Goal: Navigation & Orientation: Find specific page/section

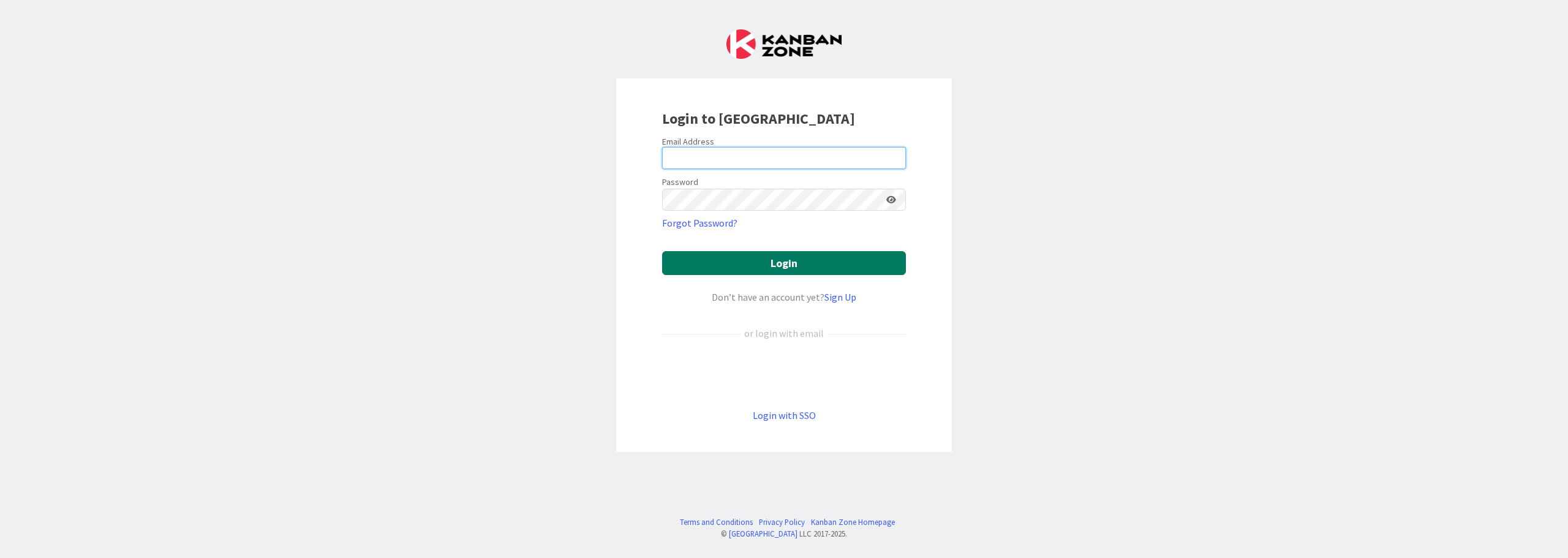
type input "[PERSON_NAME][EMAIL_ADDRESS][PERSON_NAME][DOMAIN_NAME]"
click at [821, 260] on button "Login" at bounding box center [783, 262] width 244 height 24
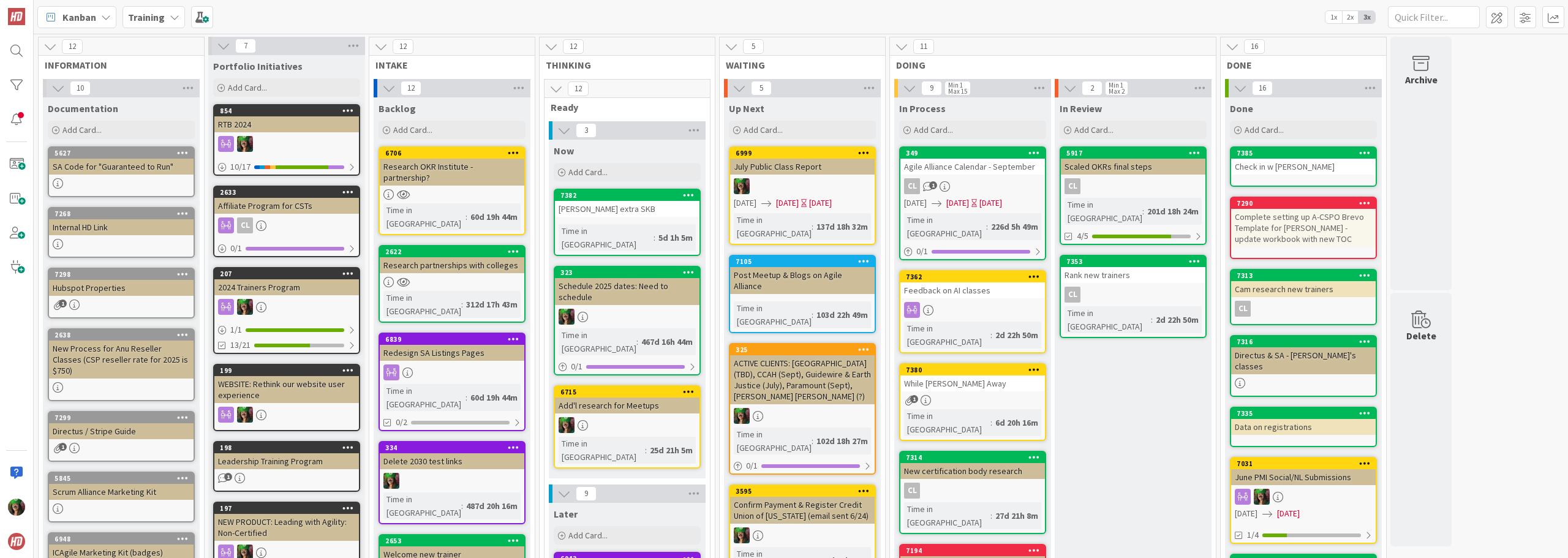
click at [151, 20] on b "Training" at bounding box center [145, 17] width 36 height 12
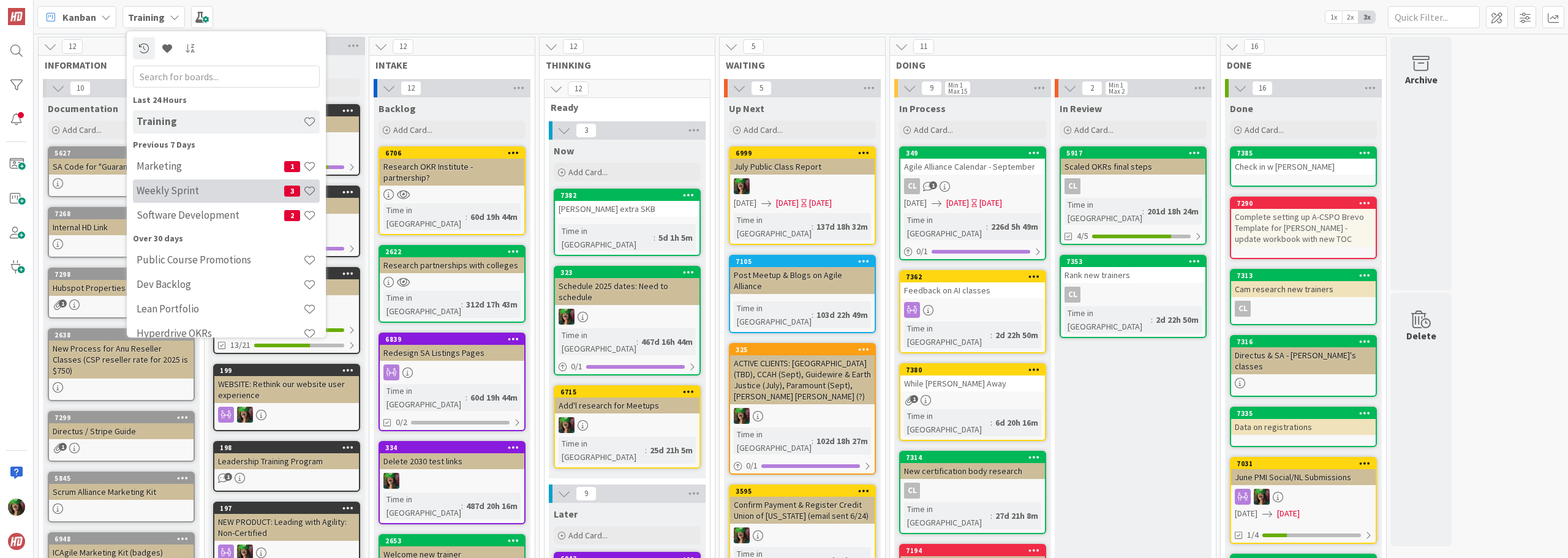
click at [188, 190] on h4 "Weekly Sprint" at bounding box center [210, 190] width 148 height 12
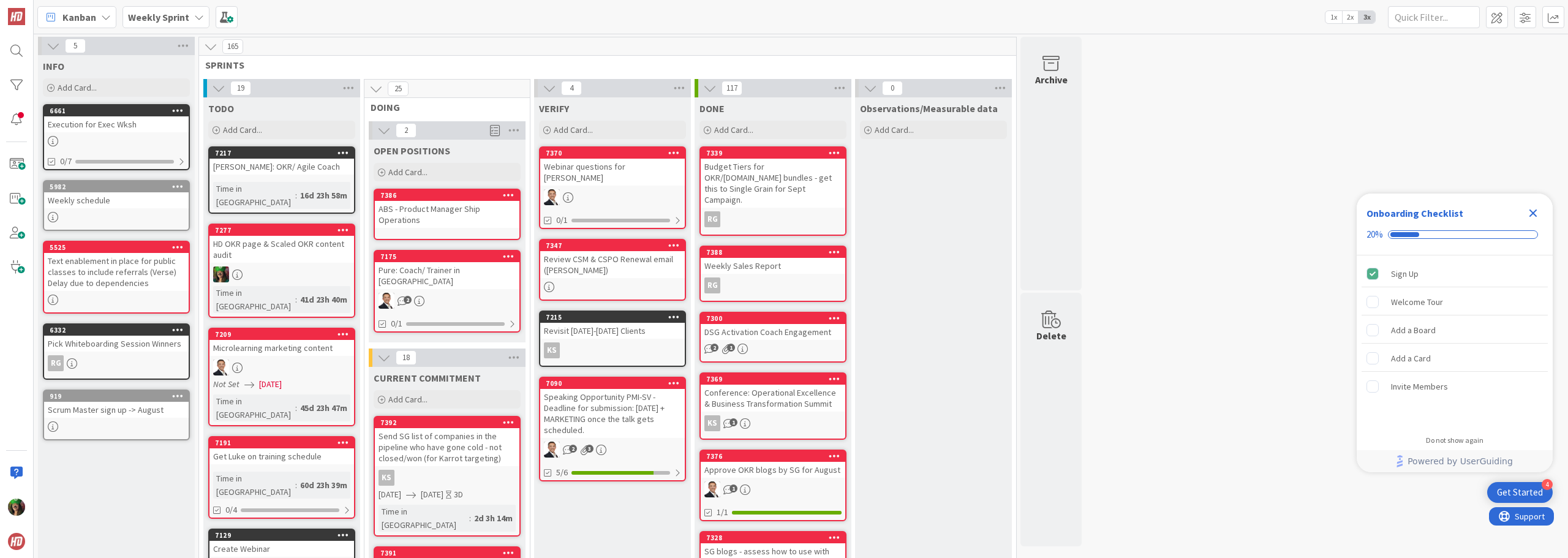
click at [1531, 213] on icon "Close Checklist" at bounding box center [1533, 213] width 15 height 15
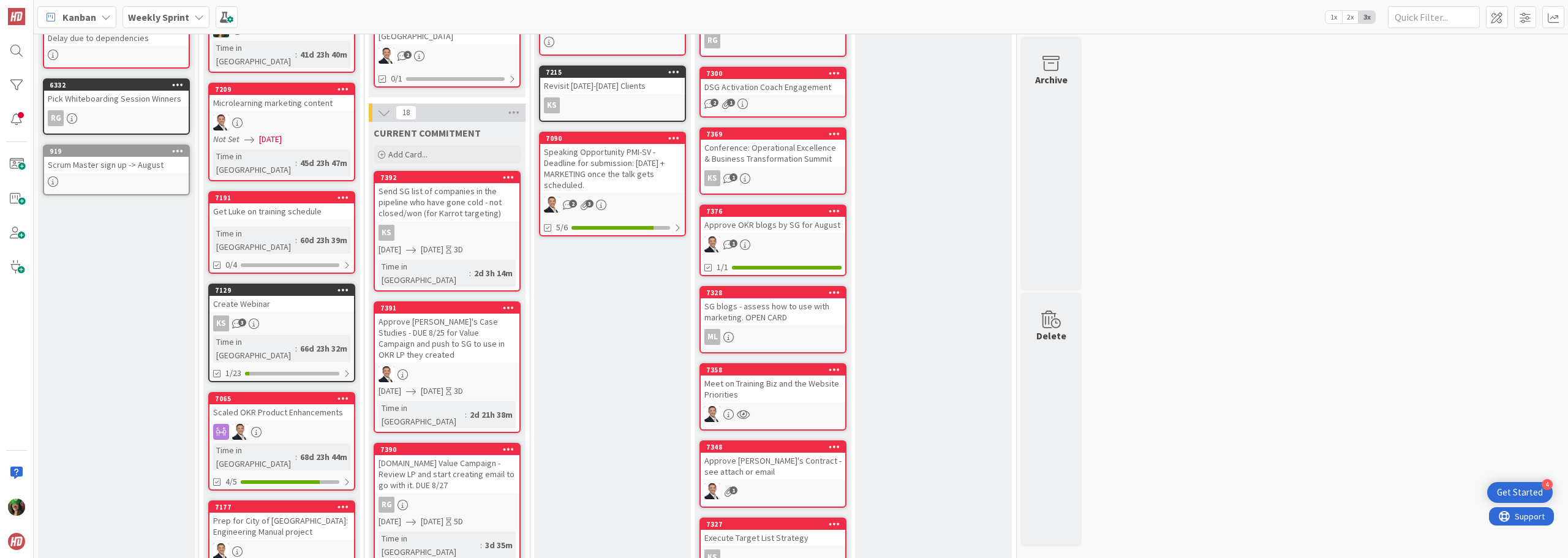
scroll to position [306, 0]
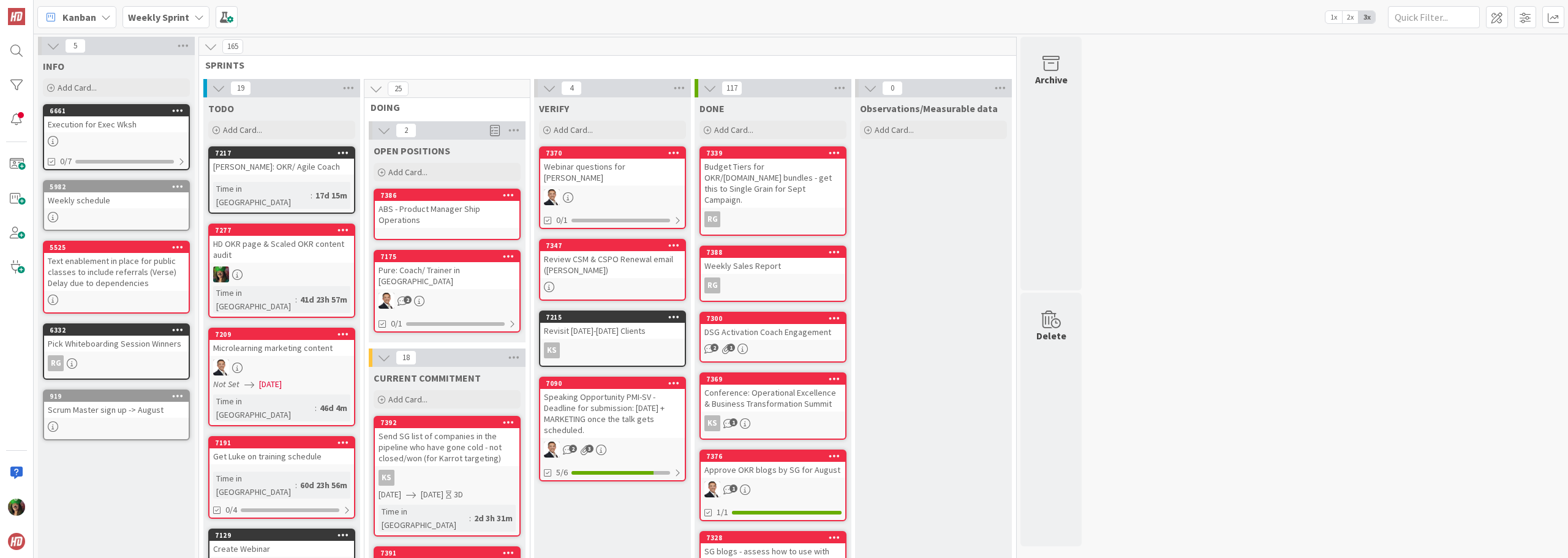
click at [164, 19] on b "Weekly Sprint" at bounding box center [158, 17] width 61 height 12
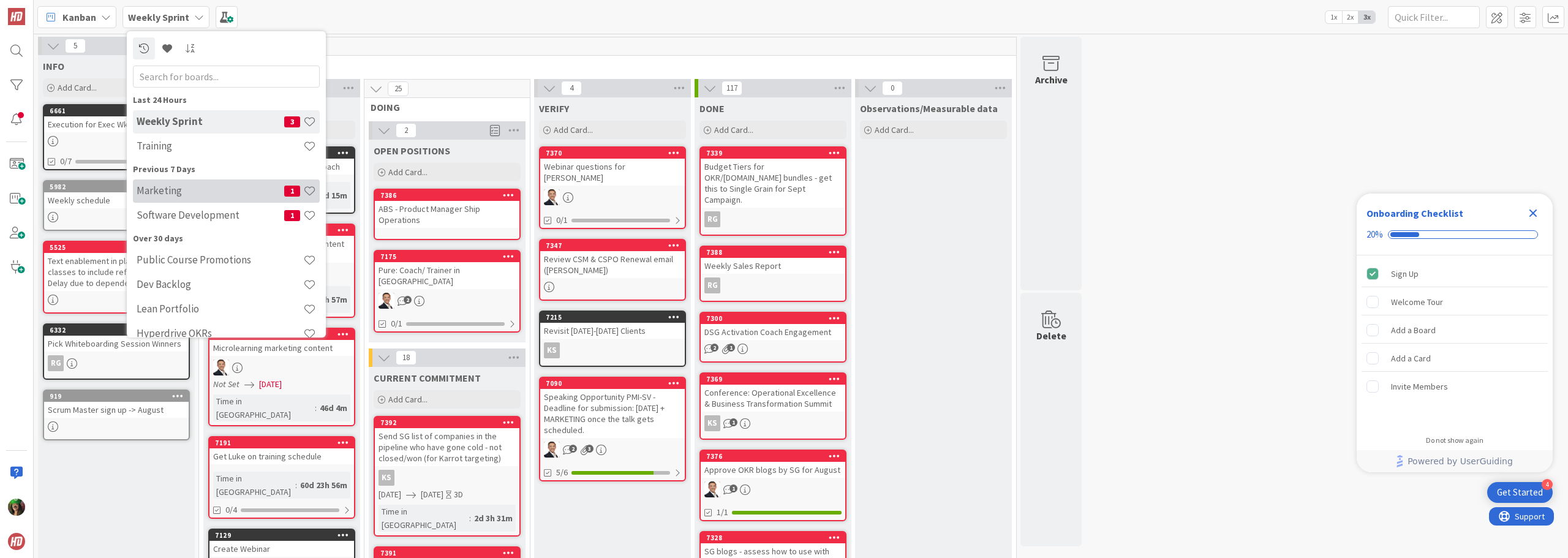
click at [182, 191] on h4 "Marketing" at bounding box center [210, 190] width 148 height 12
